Goal: Information Seeking & Learning: Check status

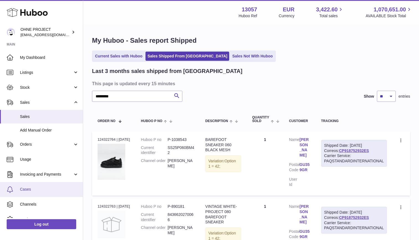
click at [32, 188] on span "Cases" at bounding box center [49, 188] width 59 height 5
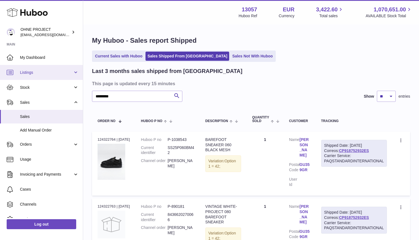
click at [35, 71] on span "Listings" at bounding box center [46, 72] width 53 height 5
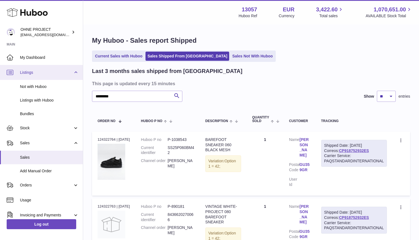
click at [31, 72] on span "Listings" at bounding box center [46, 72] width 53 height 5
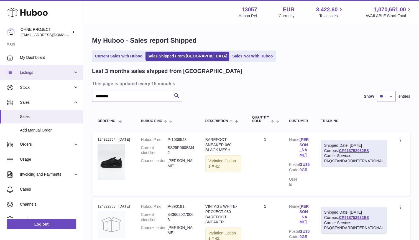
click at [31, 71] on span "Listings" at bounding box center [46, 72] width 53 height 5
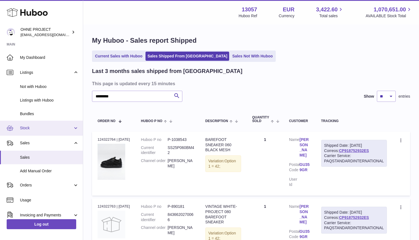
click at [29, 128] on span "Stock" at bounding box center [46, 127] width 53 height 5
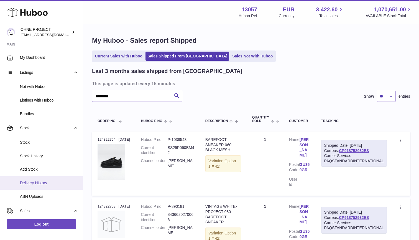
click at [28, 183] on link "Delivery History" at bounding box center [41, 183] width 83 height 14
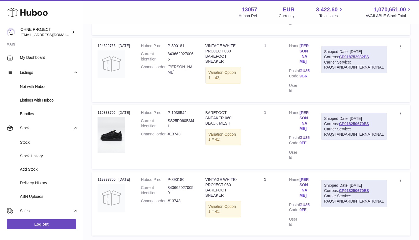
scroll to position [134, 0]
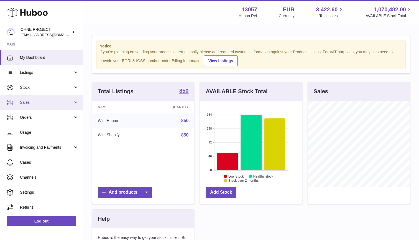
click at [29, 101] on span "Sales" at bounding box center [46, 102] width 53 height 5
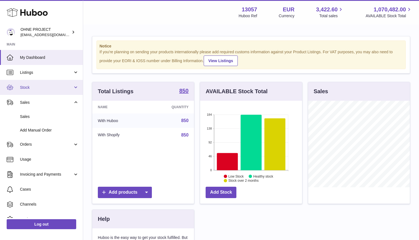
click at [33, 83] on link "Stock" at bounding box center [41, 87] width 83 height 15
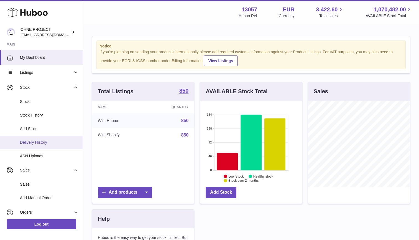
click at [37, 140] on span "Delivery History" at bounding box center [49, 142] width 59 height 5
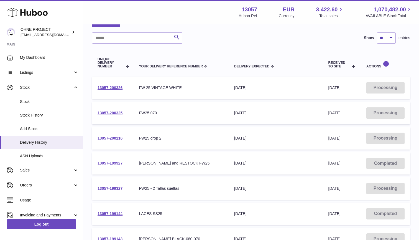
scroll to position [25, 0]
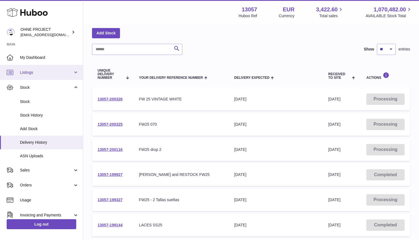
click at [30, 69] on link "Listings" at bounding box center [41, 72] width 83 height 15
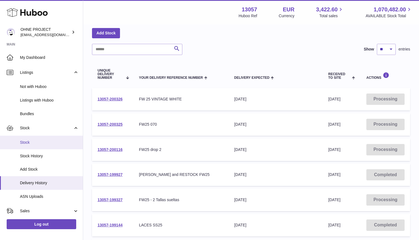
click at [29, 140] on span "Stock" at bounding box center [49, 142] width 59 height 5
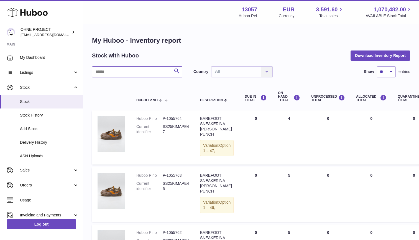
click at [134, 69] on input "text" at bounding box center [137, 71] width 90 height 11
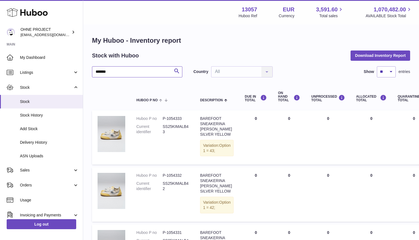
type input "******"
select select "***"
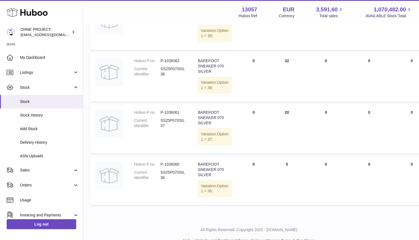
scroll to position [975, 2]
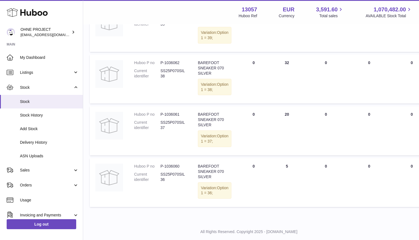
click at [237, 1] on div "Menu Huboo 13057 Huboo Ref EUR Currency 3,591.60 Total sales 1,070,482.00 AVAIL…" at bounding box center [251, 12] width 336 height 24
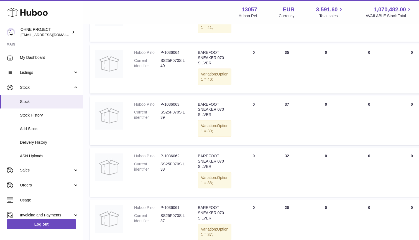
scroll to position [880, 2]
